Goal: Information Seeking & Learning: Learn about a topic

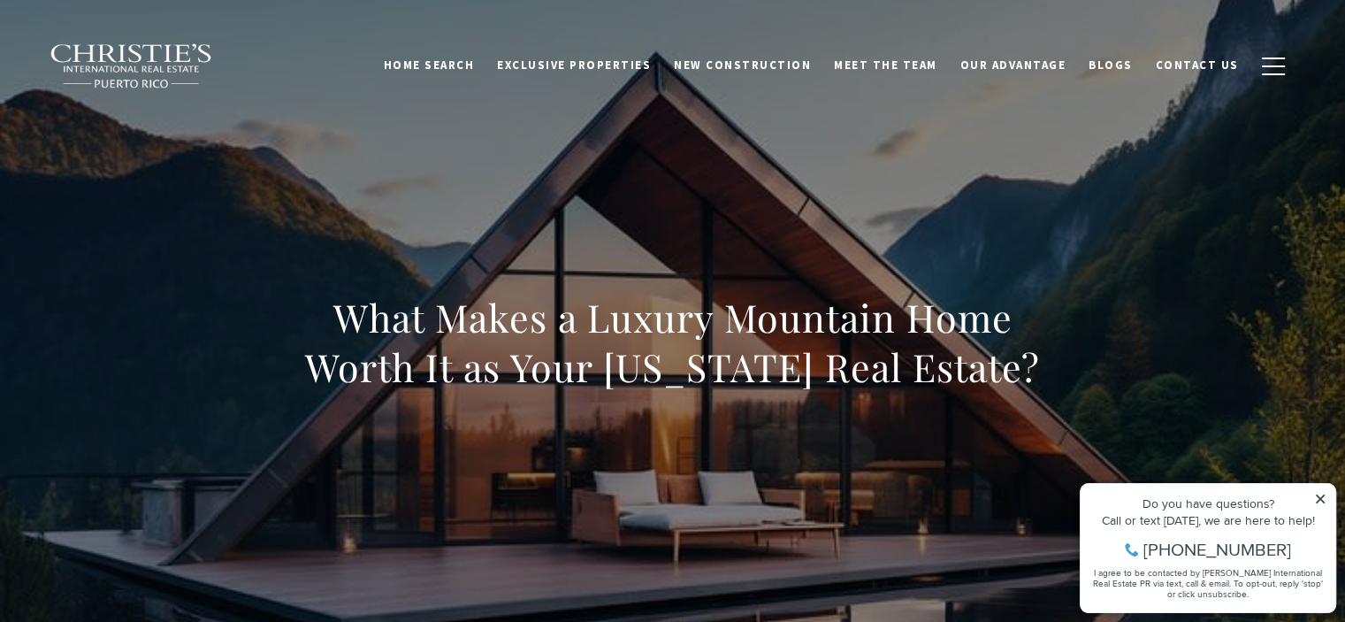
click at [1319, 498] on icon at bounding box center [1320, 498] width 9 height 9
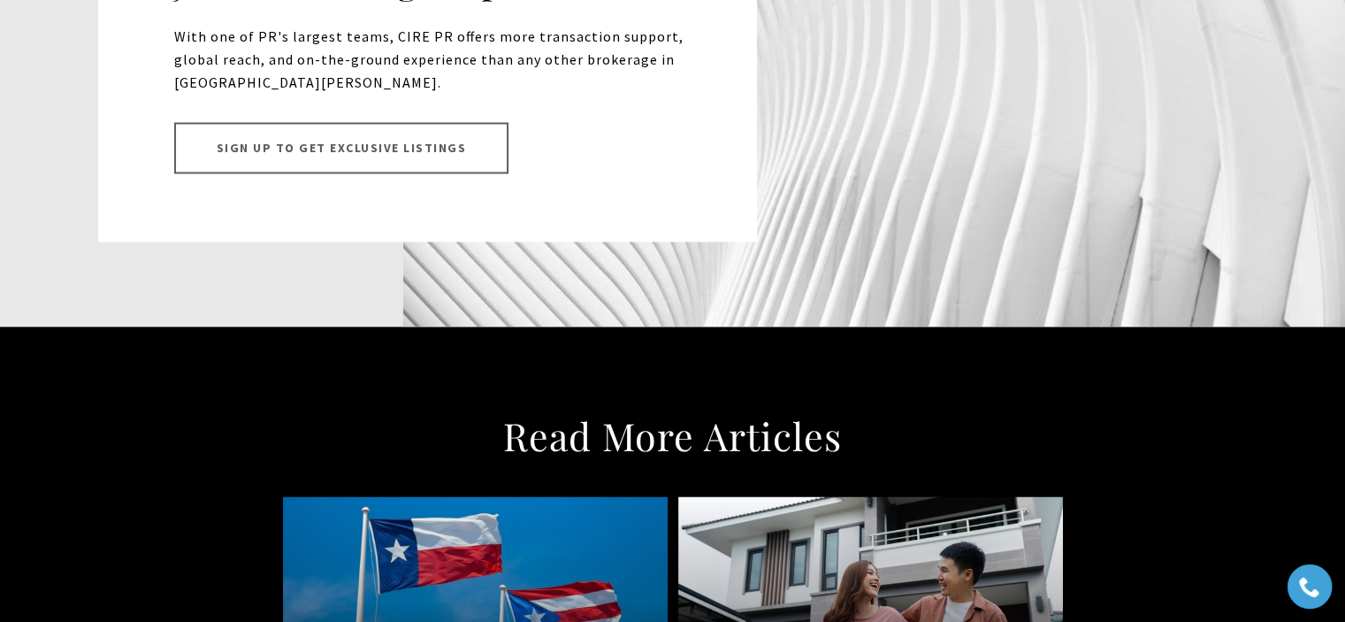
scroll to position [16289, 0]
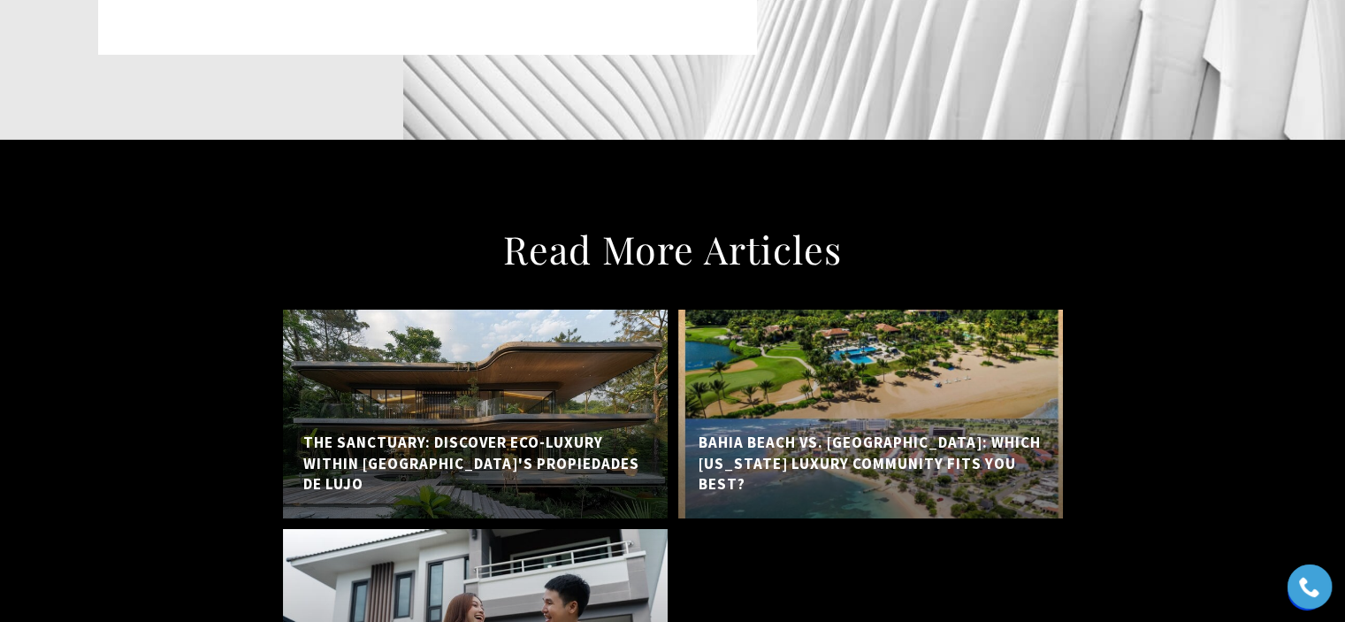
scroll to position [12899, 0]
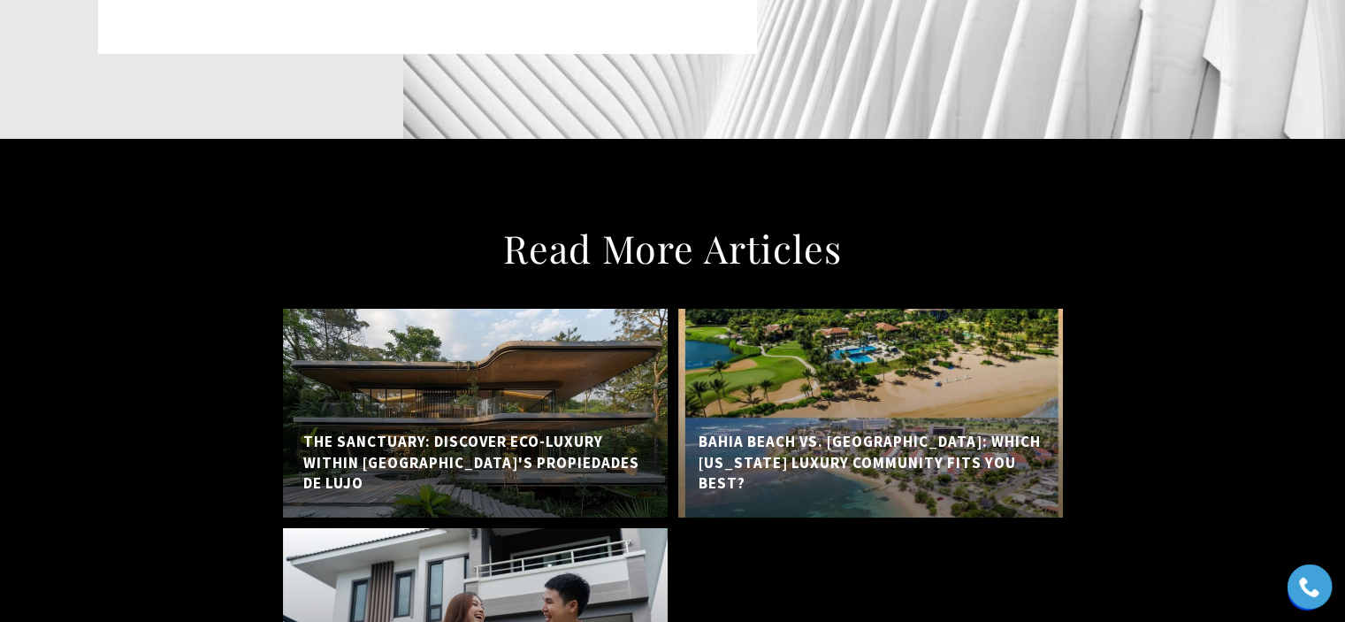
click at [408, 431] on h5 "The Sanctuary: Discover Eco-Luxury Within [GEOGRAPHIC_DATA]'s Propiedades de Lu…" at bounding box center [475, 462] width 344 height 63
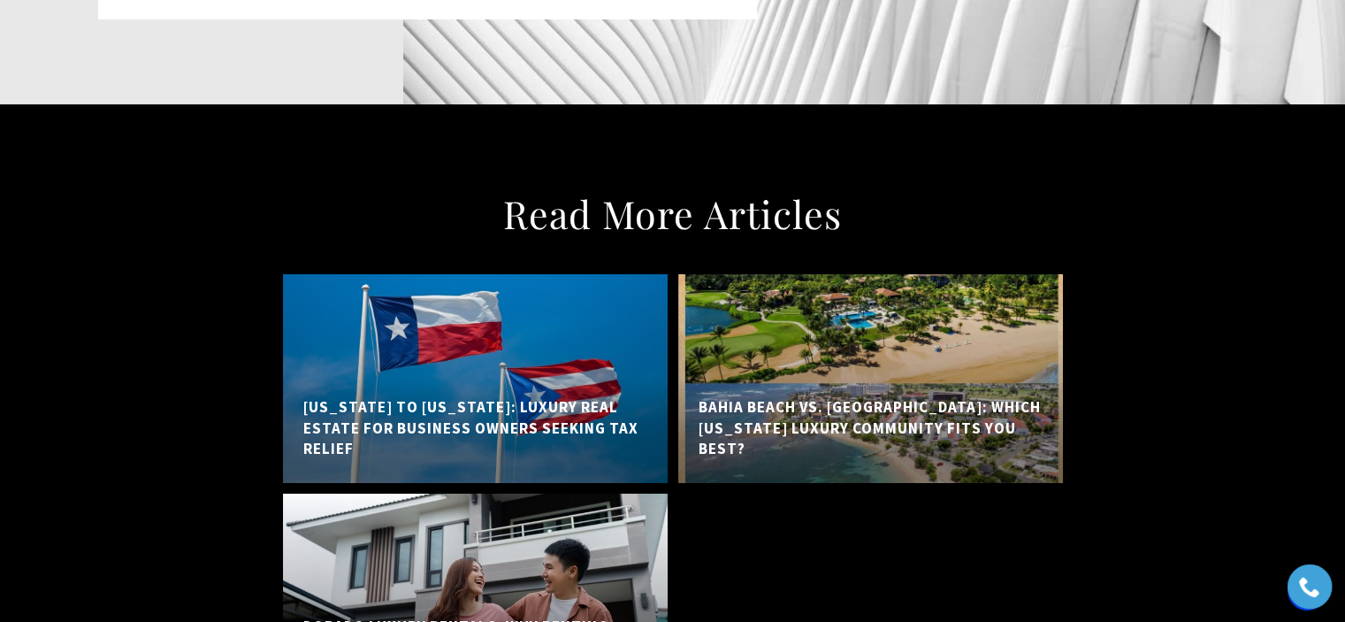
scroll to position [12958, 0]
